Goal: Task Accomplishment & Management: Use online tool/utility

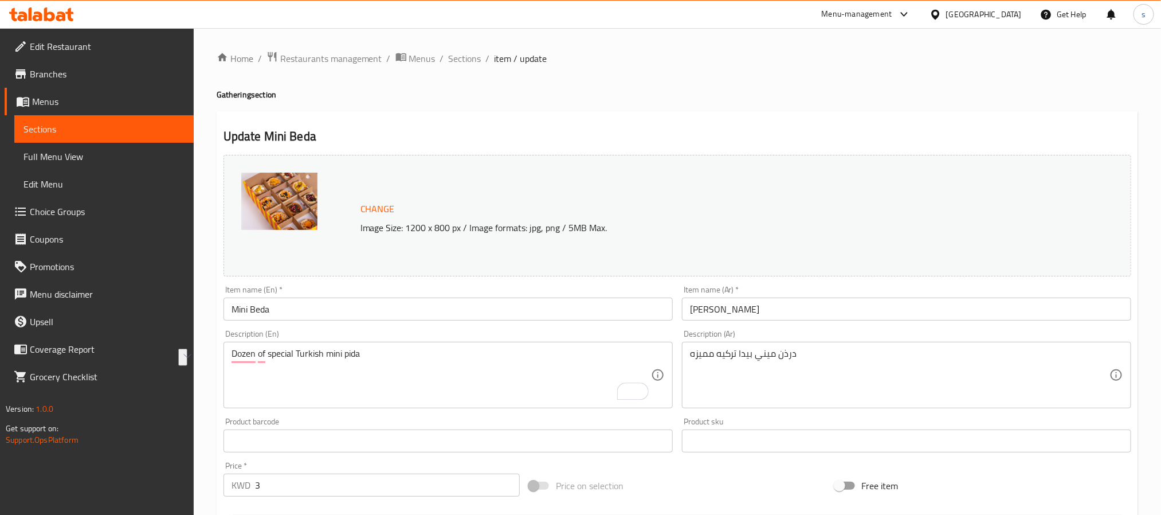
click at [946, 14] on div at bounding box center [937, 14] width 17 height 13
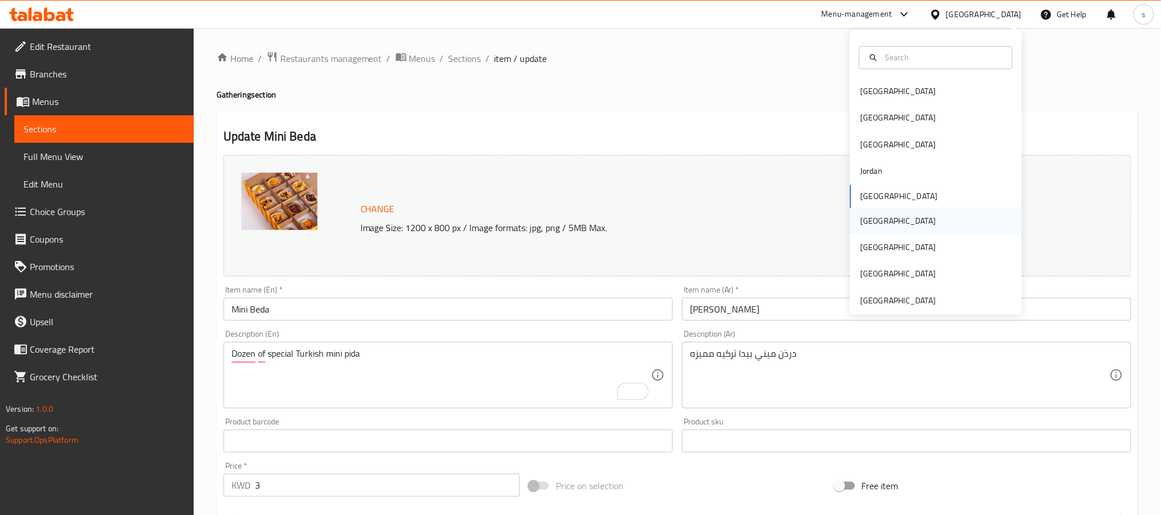
click at [860, 217] on div "[GEOGRAPHIC_DATA]" at bounding box center [898, 220] width 76 height 13
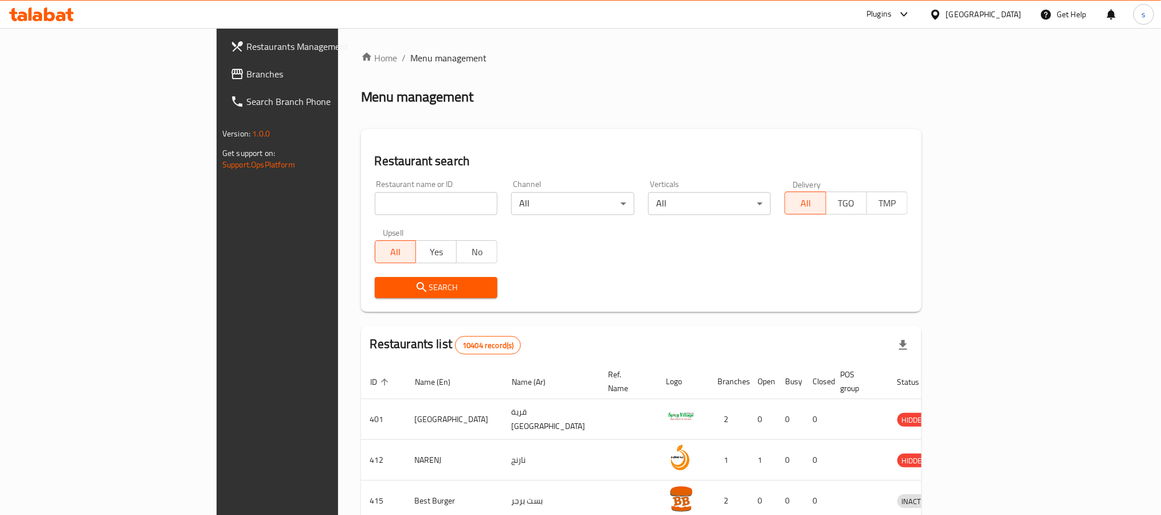
click at [246, 77] on span "Branches" at bounding box center [323, 74] width 155 height 14
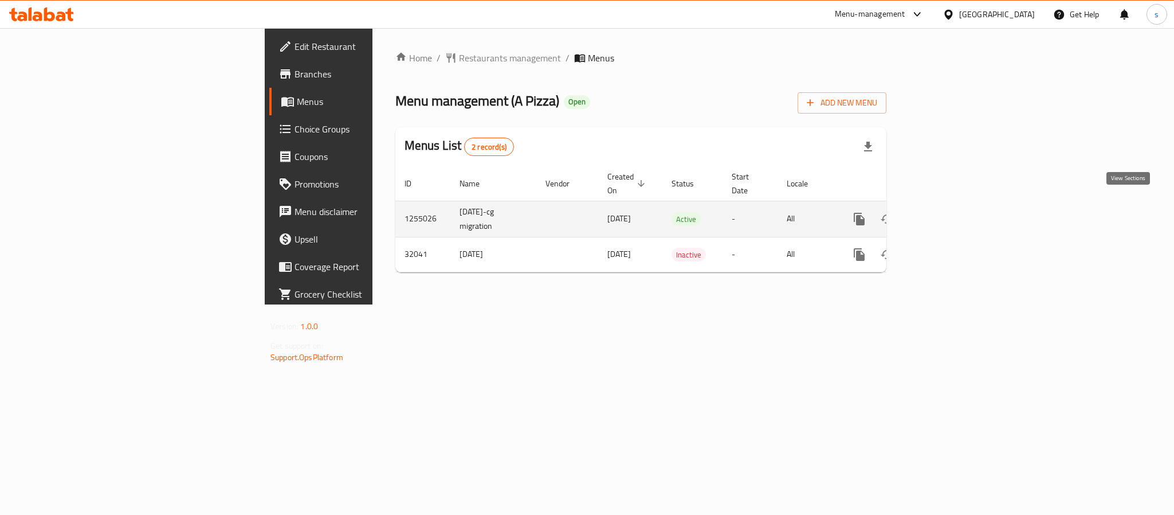
click at [956, 214] on link "enhanced table" at bounding box center [942, 219] width 28 height 28
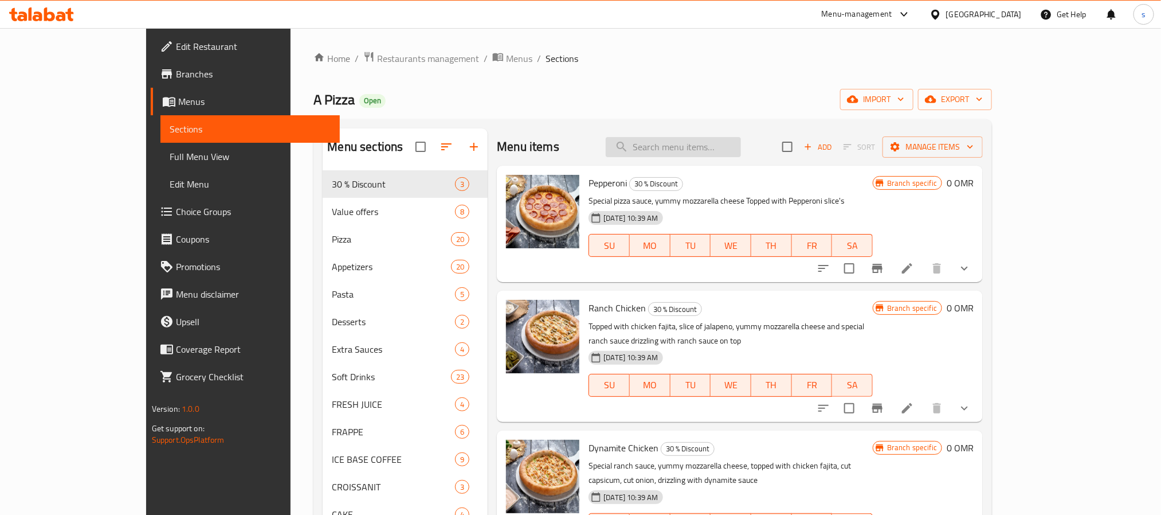
click at [689, 150] on input "search" at bounding box center [673, 147] width 135 height 20
paste input "Meal For One"
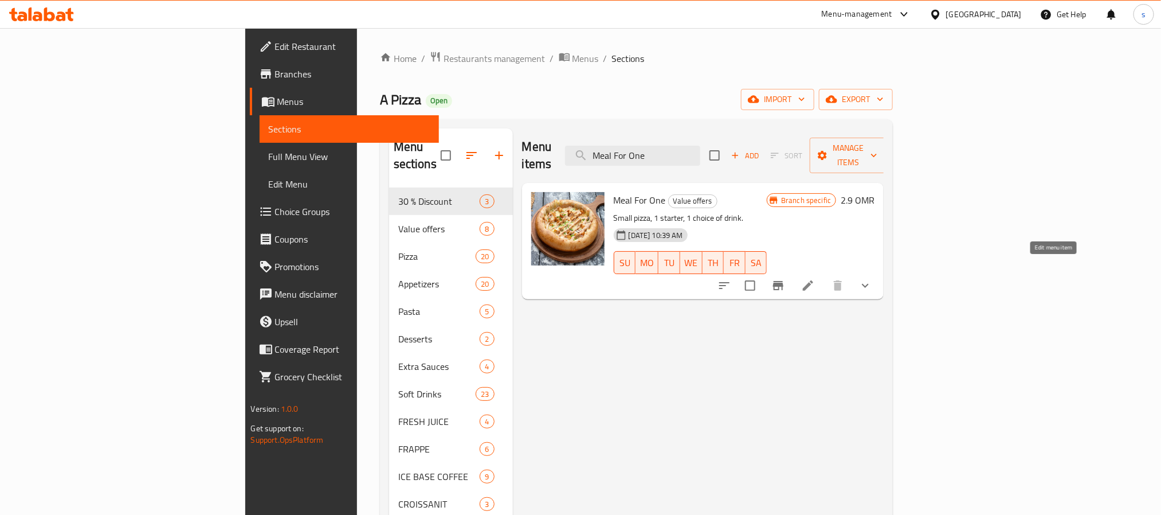
type input "Meal For One"
click at [815, 278] on icon at bounding box center [808, 285] width 14 height 14
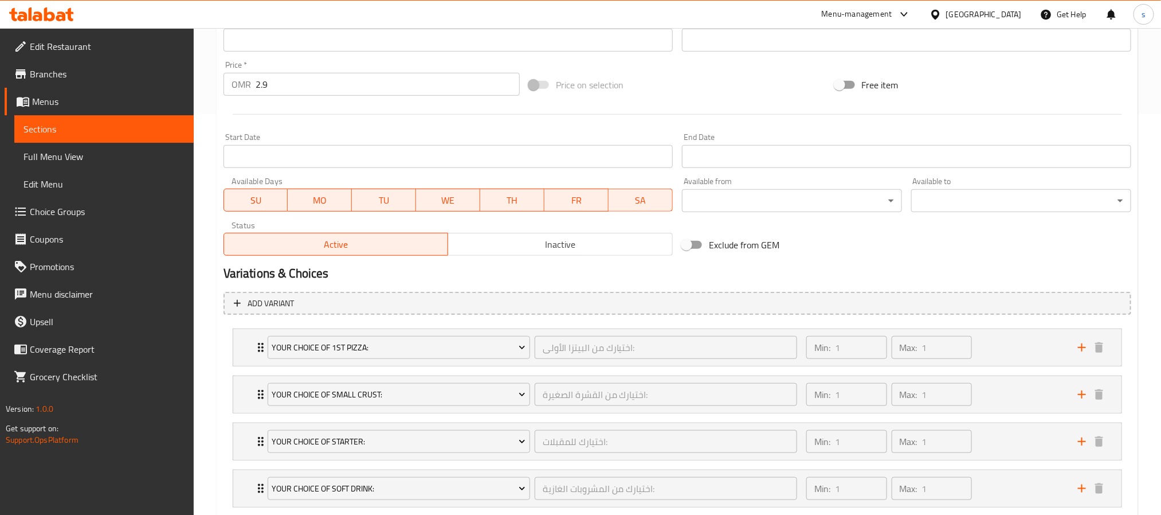
scroll to position [475, 0]
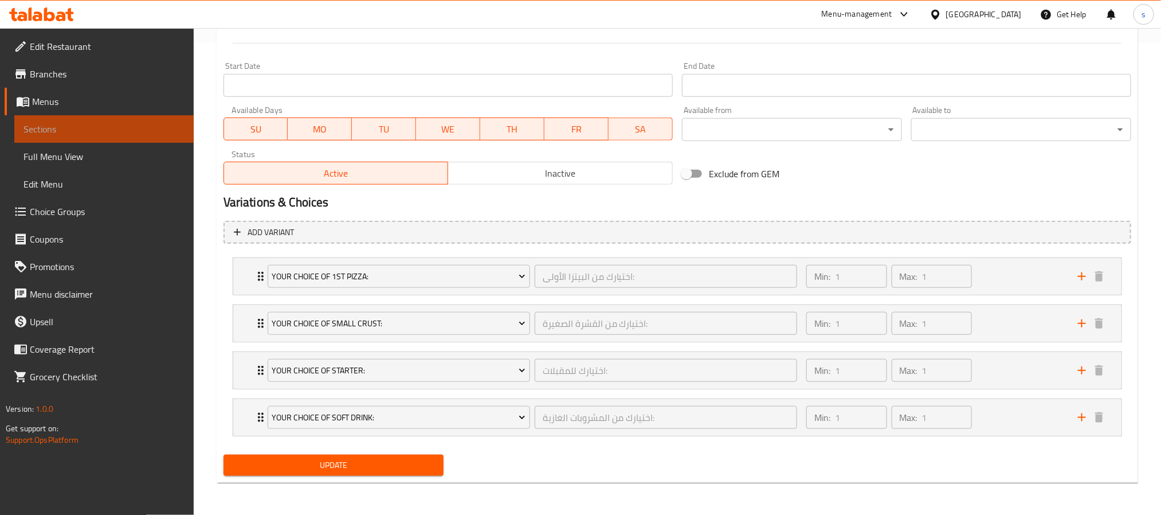
click at [141, 131] on span "Sections" at bounding box center [103, 129] width 161 height 14
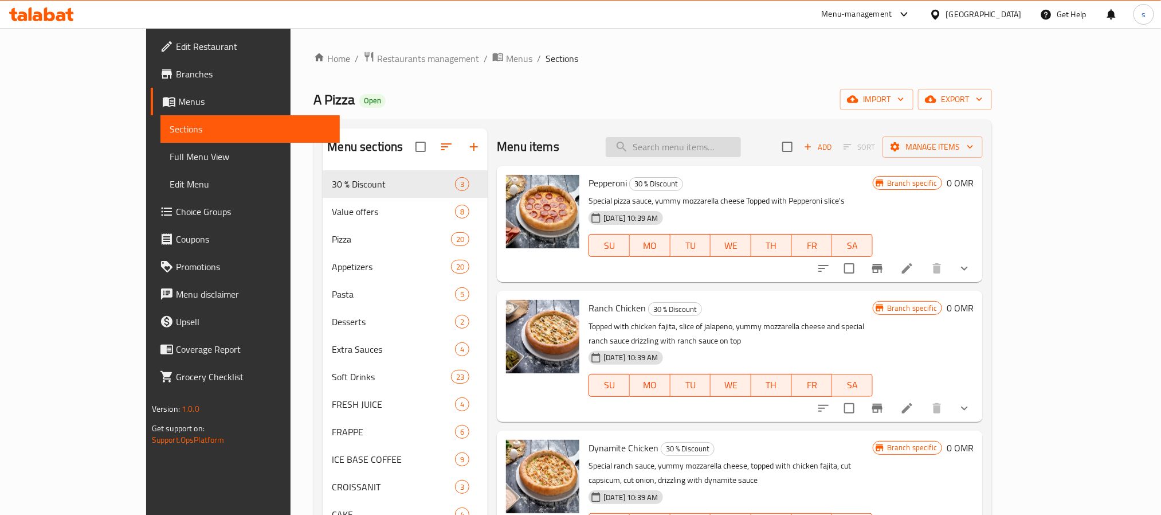
click at [716, 146] on input "search" at bounding box center [673, 147] width 135 height 20
paste input "Meal For One"
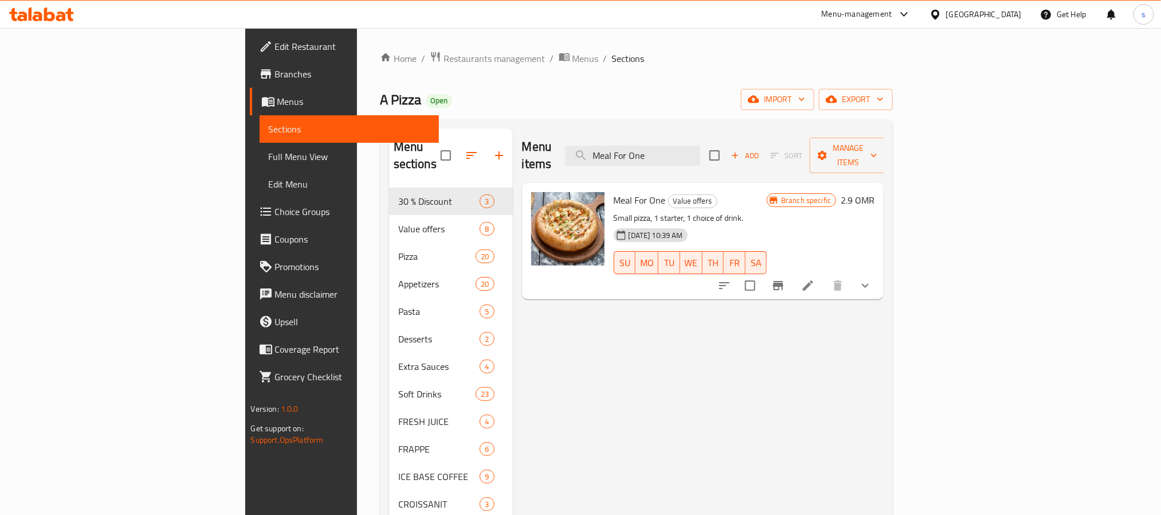
type input "Meal For One"
